Goal: Information Seeking & Learning: Learn about a topic

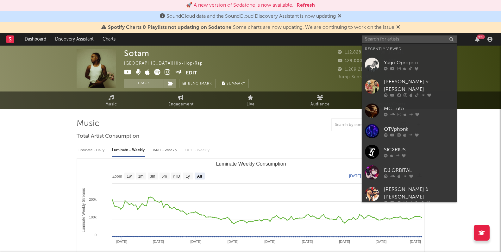
select select "All"
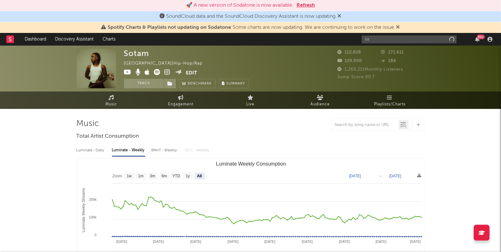
type input "s"
click at [395, 41] on input "text" at bounding box center [409, 39] width 95 height 8
click at [421, 42] on input "text" at bounding box center [409, 39] width 95 height 8
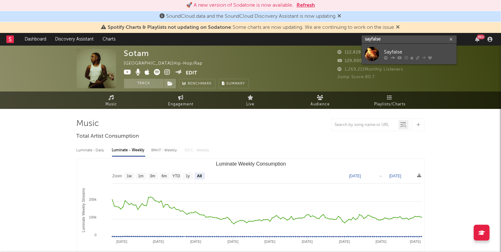
type input "sayfalse"
click at [403, 49] on div "Sayfalse" at bounding box center [419, 52] width 70 height 8
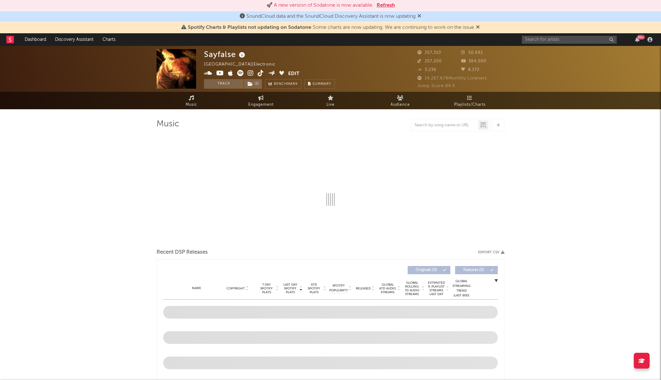
select select "6m"
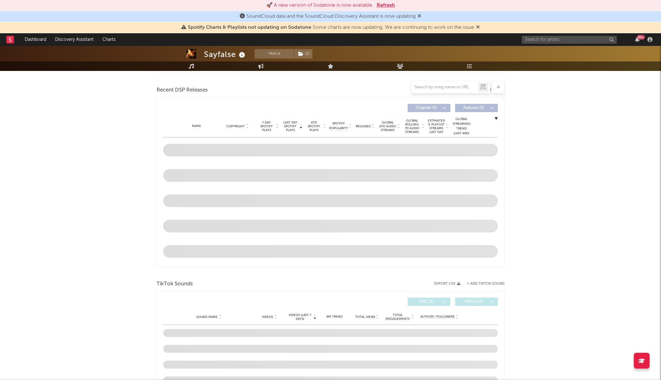
scroll to position [207, 0]
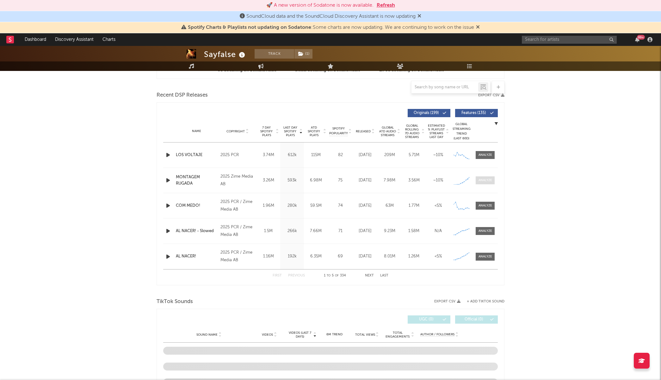
click at [483, 179] on div at bounding box center [486, 180] width 14 height 5
select select "1w"
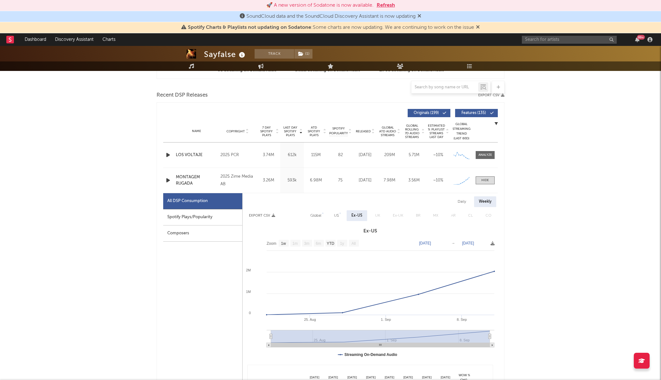
click at [206, 221] on div "Spotify Plays/Popularity" at bounding box center [202, 217] width 79 height 16
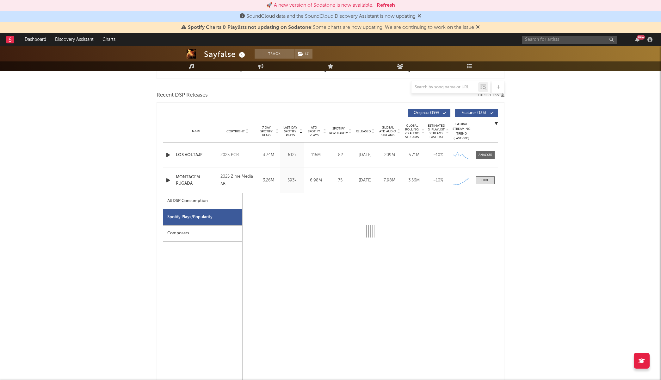
select select "1w"
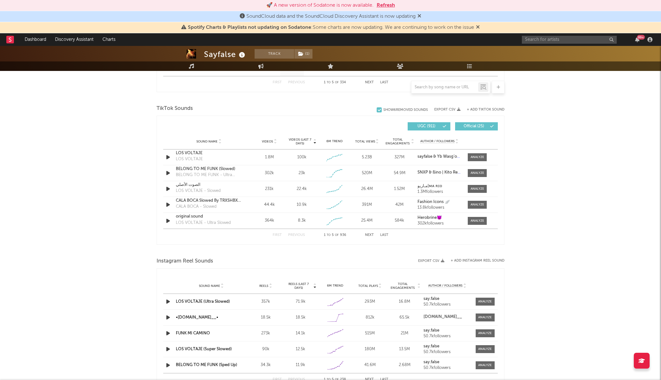
scroll to position [698, 0]
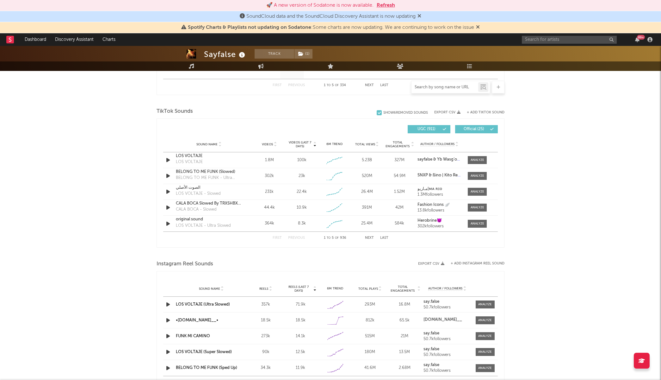
click at [439, 87] on input "text" at bounding box center [445, 87] width 67 height 5
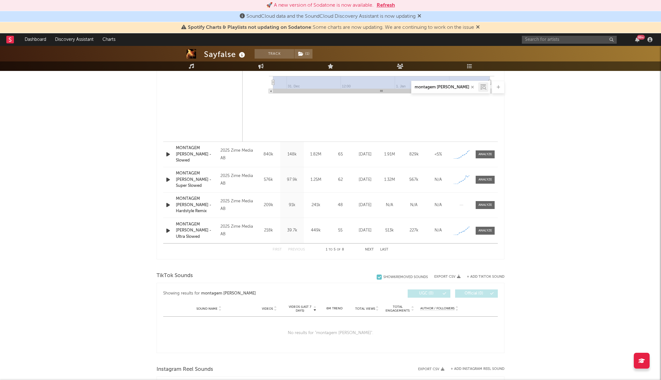
scroll to position [533, 0]
type input "montagem rugada"
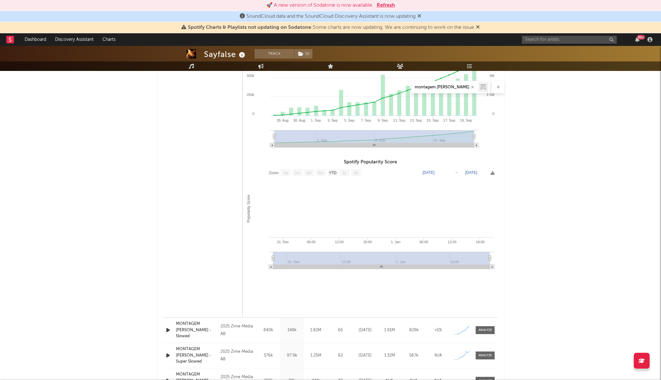
scroll to position [206, 0]
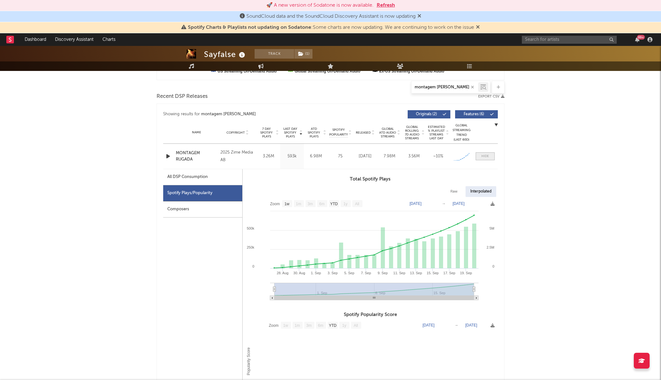
click at [478, 157] on span at bounding box center [485, 156] width 19 height 8
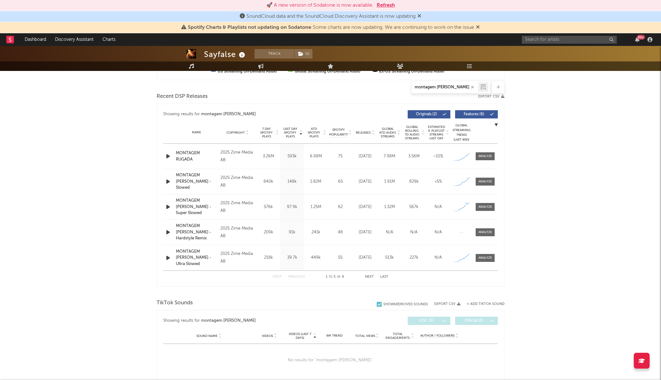
scroll to position [0, 0]
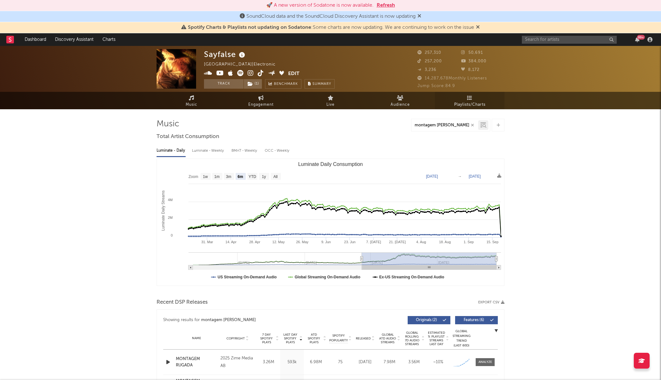
click at [475, 99] on link "Playlists/Charts" at bounding box center [470, 100] width 70 height 17
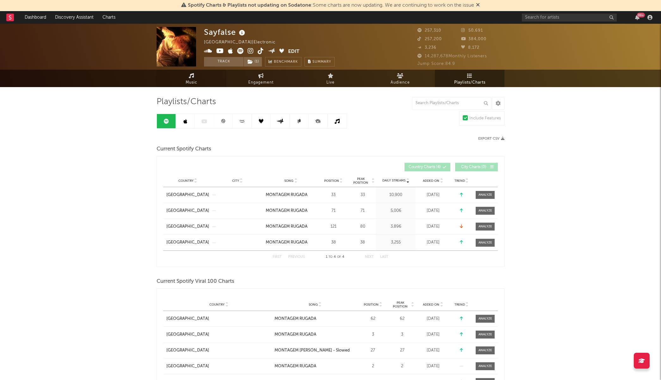
click at [190, 78] on link "Music" at bounding box center [192, 78] width 70 height 17
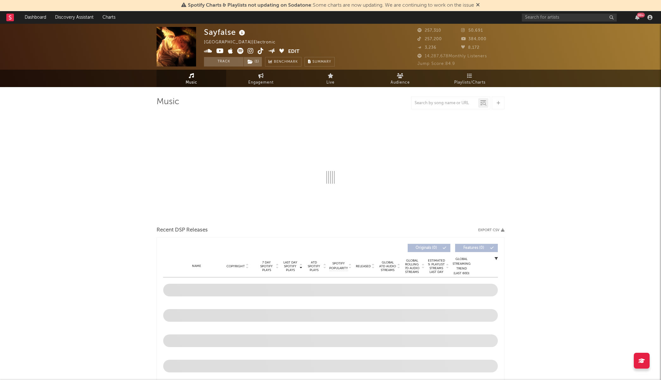
select select "6m"
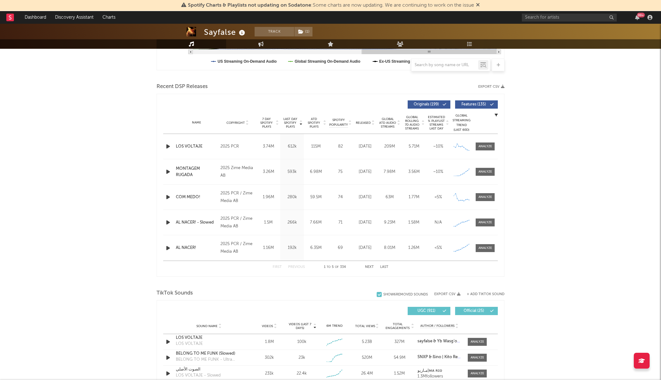
scroll to position [194, 0]
click at [485, 147] on div at bounding box center [486, 146] width 14 height 5
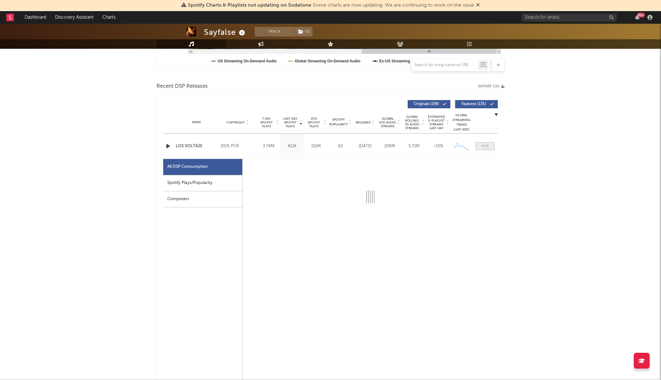
select select "1w"
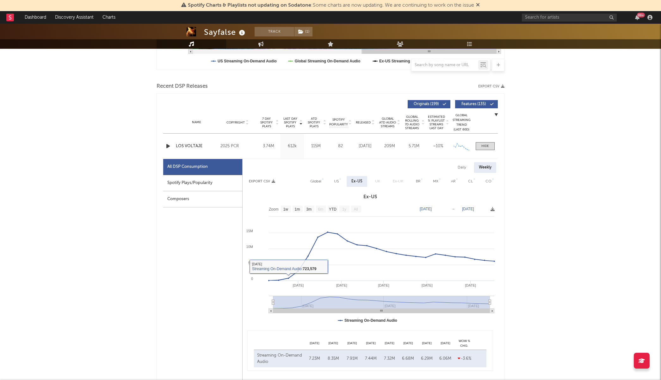
click at [213, 182] on div "Spotify Plays/Popularity" at bounding box center [202, 183] width 79 height 16
select select "1w"
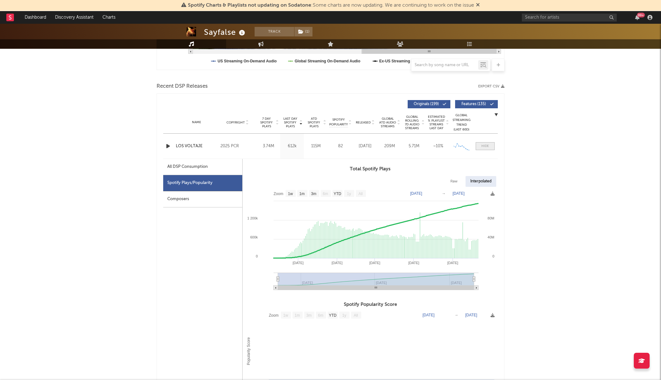
click at [487, 149] on span at bounding box center [485, 146] width 19 height 8
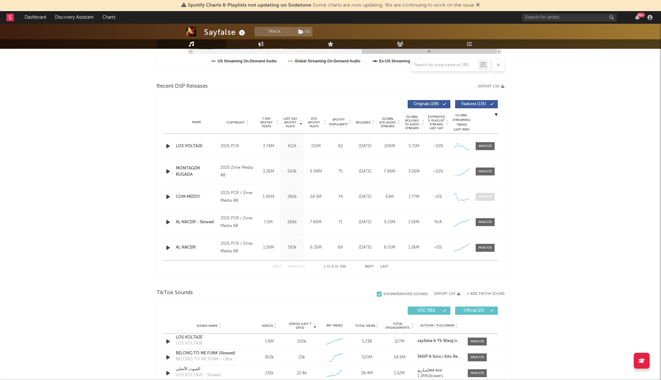
click at [487, 200] on span at bounding box center [485, 197] width 19 height 8
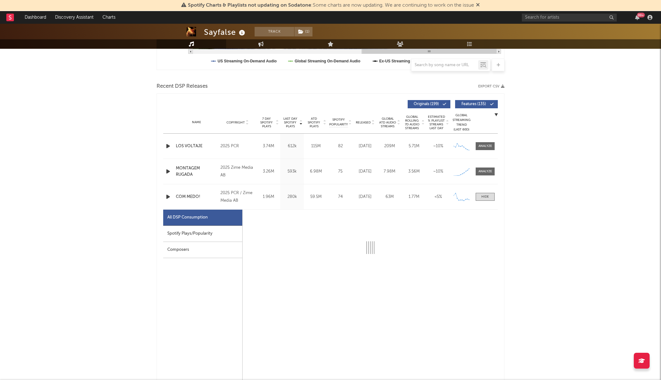
click at [199, 235] on div "Spotify Plays/Popularity" at bounding box center [202, 234] width 79 height 16
select select "1w"
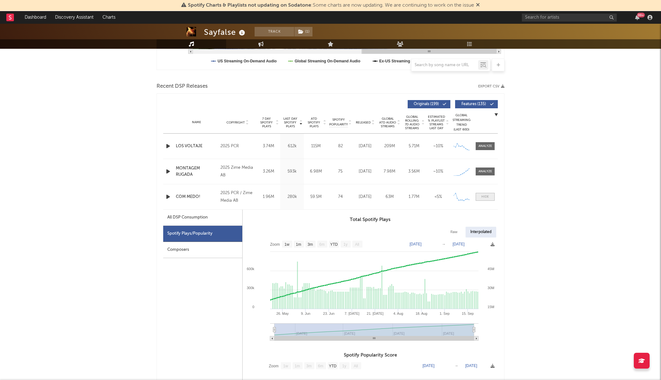
click at [490, 196] on span at bounding box center [485, 197] width 19 height 8
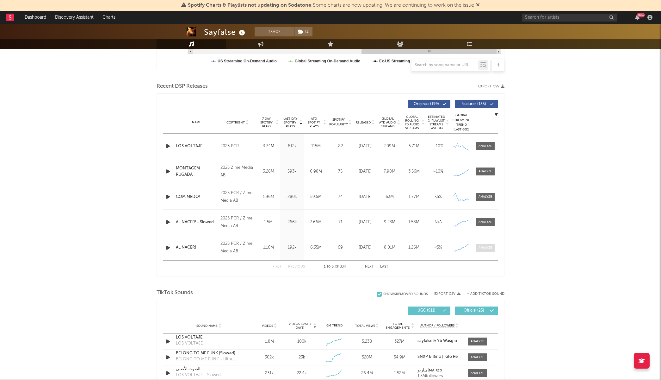
click at [484, 245] on div at bounding box center [486, 247] width 14 height 5
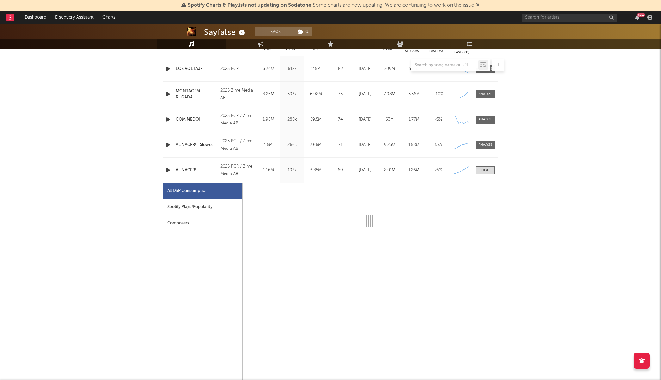
scroll to position [272, 0]
click at [168, 170] on icon "button" at bounding box center [168, 169] width 7 height 8
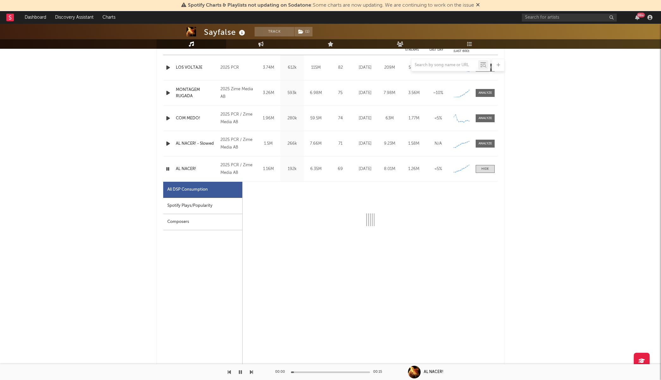
select select "1w"
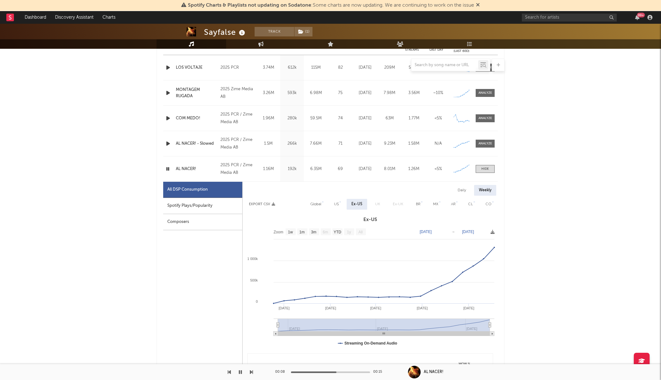
click at [200, 207] on div "Spotify Plays/Popularity" at bounding box center [202, 206] width 79 height 16
select select "1w"
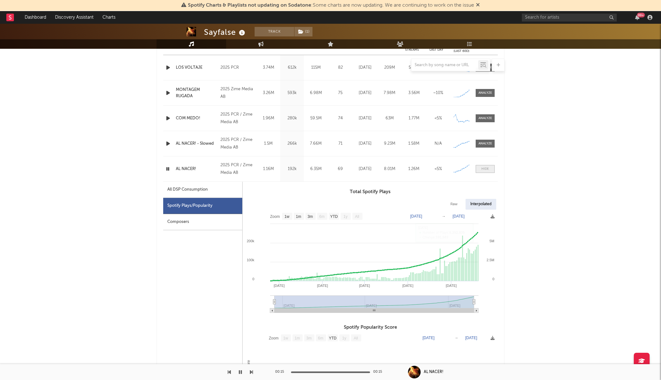
click at [482, 170] on div at bounding box center [486, 168] width 8 height 5
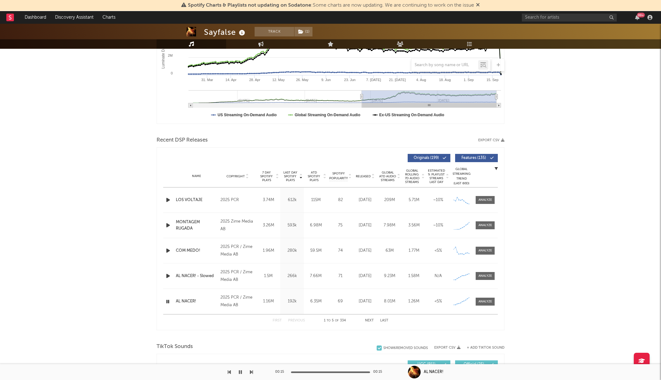
scroll to position [132, 0]
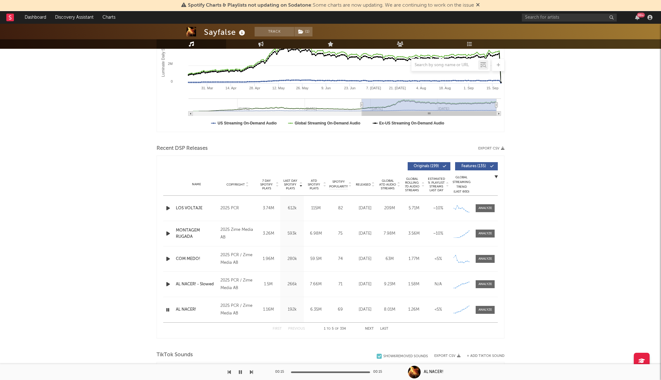
click at [169, 234] on icon "button" at bounding box center [168, 233] width 7 height 8
click at [492, 233] on div at bounding box center [486, 233] width 14 height 5
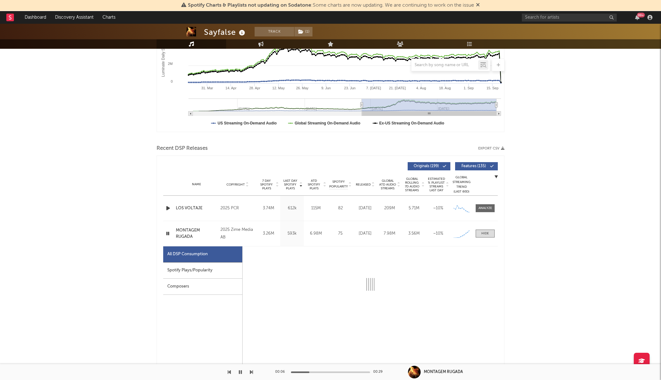
click at [212, 285] on div "Composers" at bounding box center [202, 286] width 79 height 16
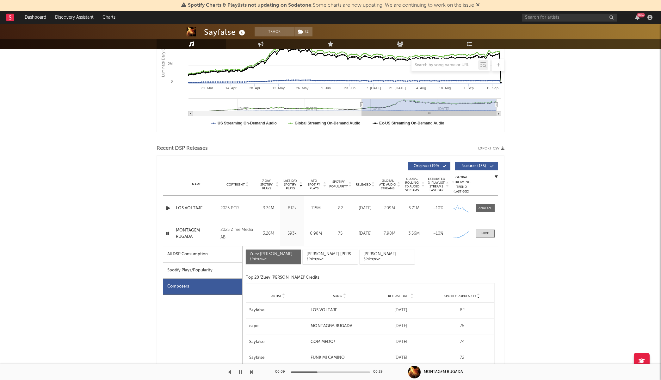
click at [169, 233] on icon "button" at bounding box center [168, 233] width 6 height 8
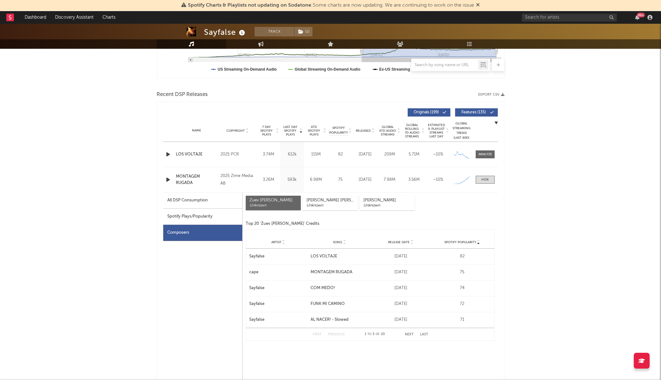
scroll to position [197, 0]
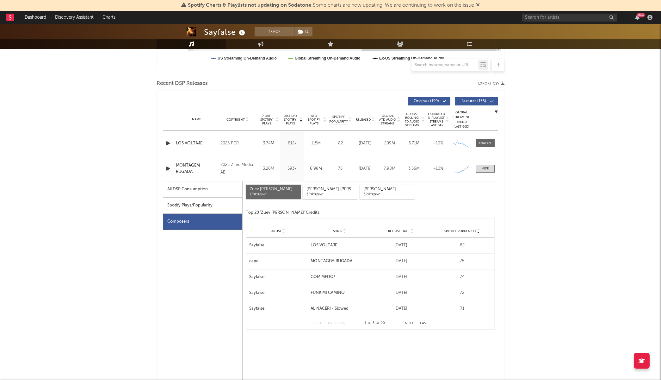
click at [213, 185] on div "All DSP Consumption" at bounding box center [202, 189] width 79 height 16
select select "1w"
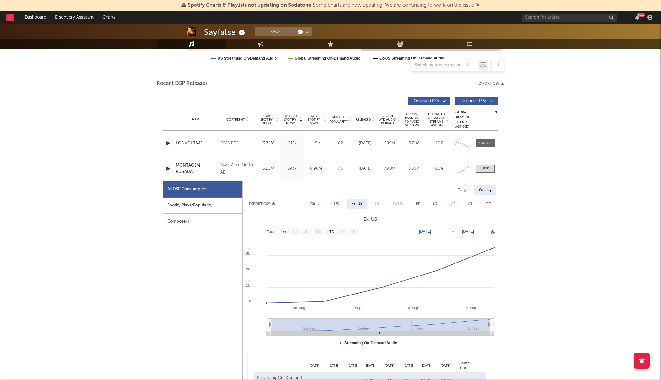
click at [215, 202] on div "Spotify Plays/Popularity" at bounding box center [202, 205] width 79 height 16
select select "1w"
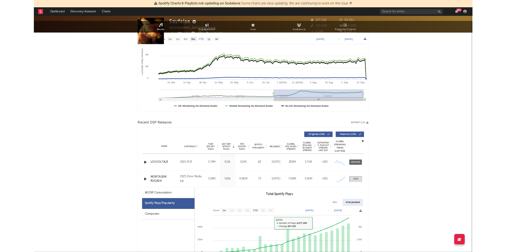
scroll to position [0, 0]
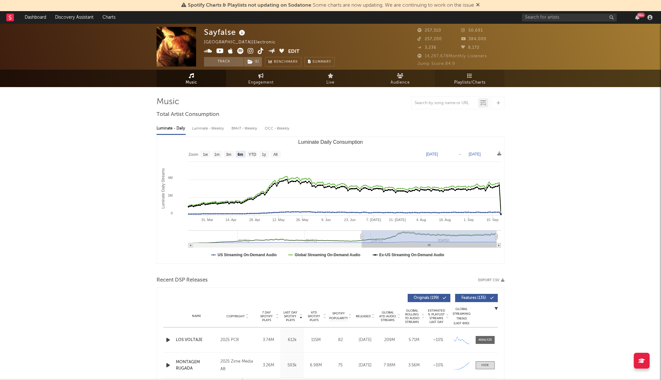
click at [469, 80] on span "Playlists/Charts" at bounding box center [469, 83] width 31 height 8
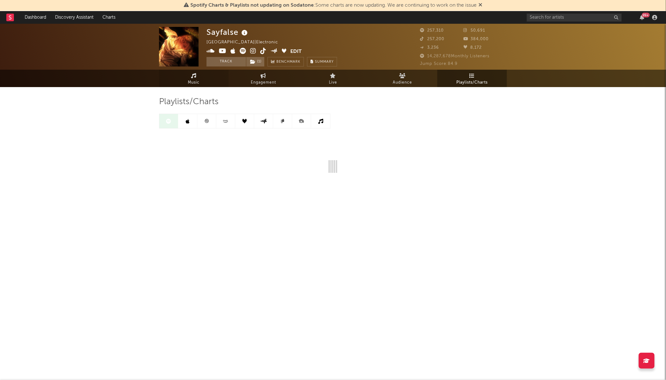
click at [203, 79] on link "Music" at bounding box center [194, 78] width 70 height 17
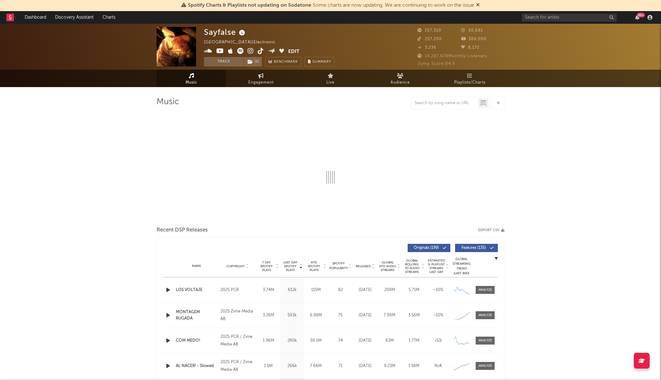
select select "6m"
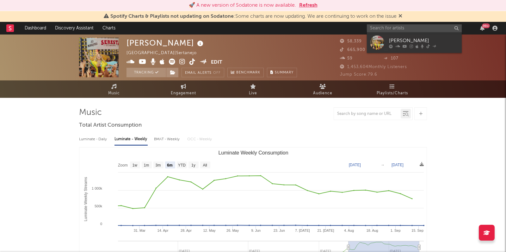
select select "6m"
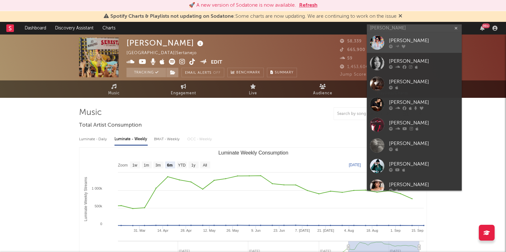
type input "[PERSON_NAME]"
click at [407, 34] on link "[PERSON_NAME]" at bounding box center [414, 42] width 95 height 21
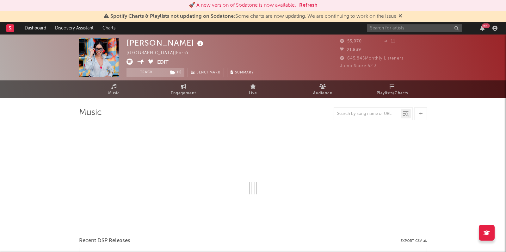
select select "6m"
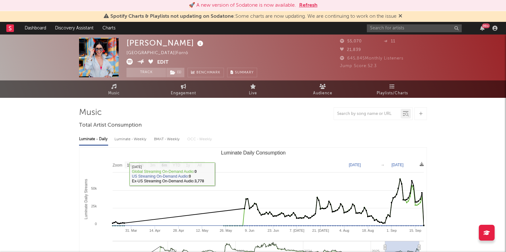
click at [141, 139] on div "Luminate - Weekly" at bounding box center [131, 139] width 33 height 11
select select "6m"
